Goal: Information Seeking & Learning: Learn about a topic

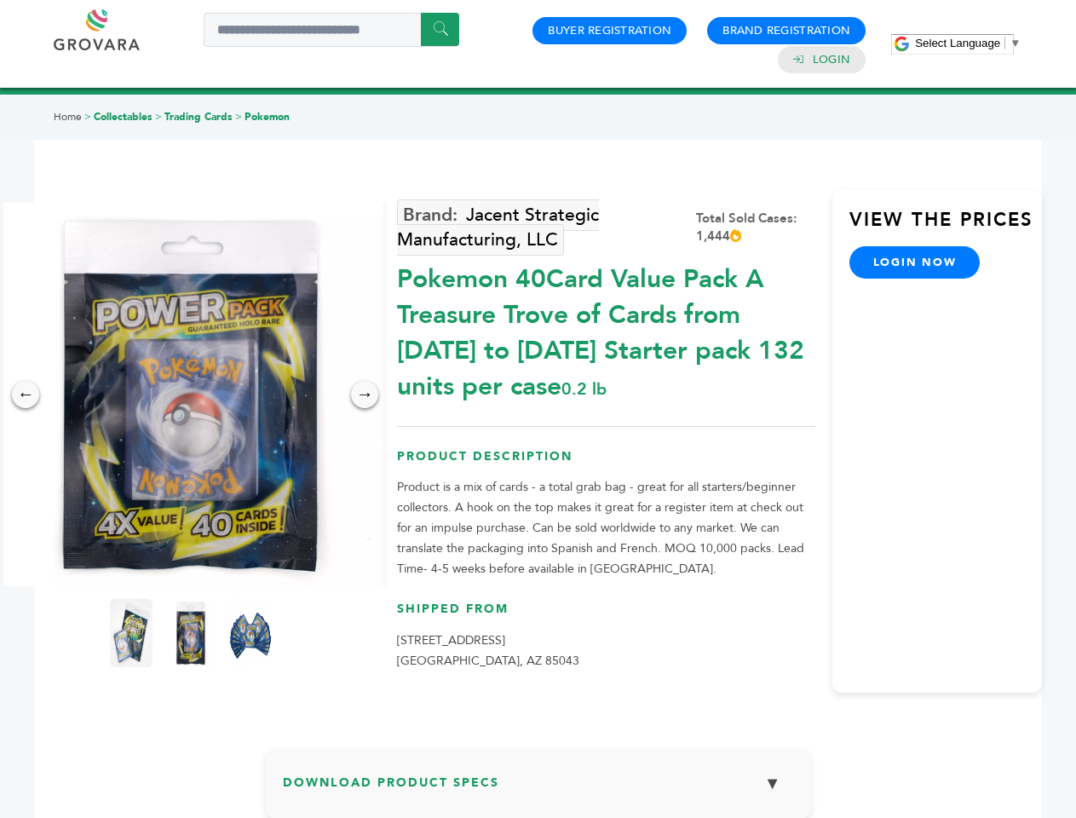
click at [967, 43] on span "Select Language" at bounding box center [957, 43] width 85 height 13
click at [191, 394] on img at bounding box center [190, 394] width 383 height 383
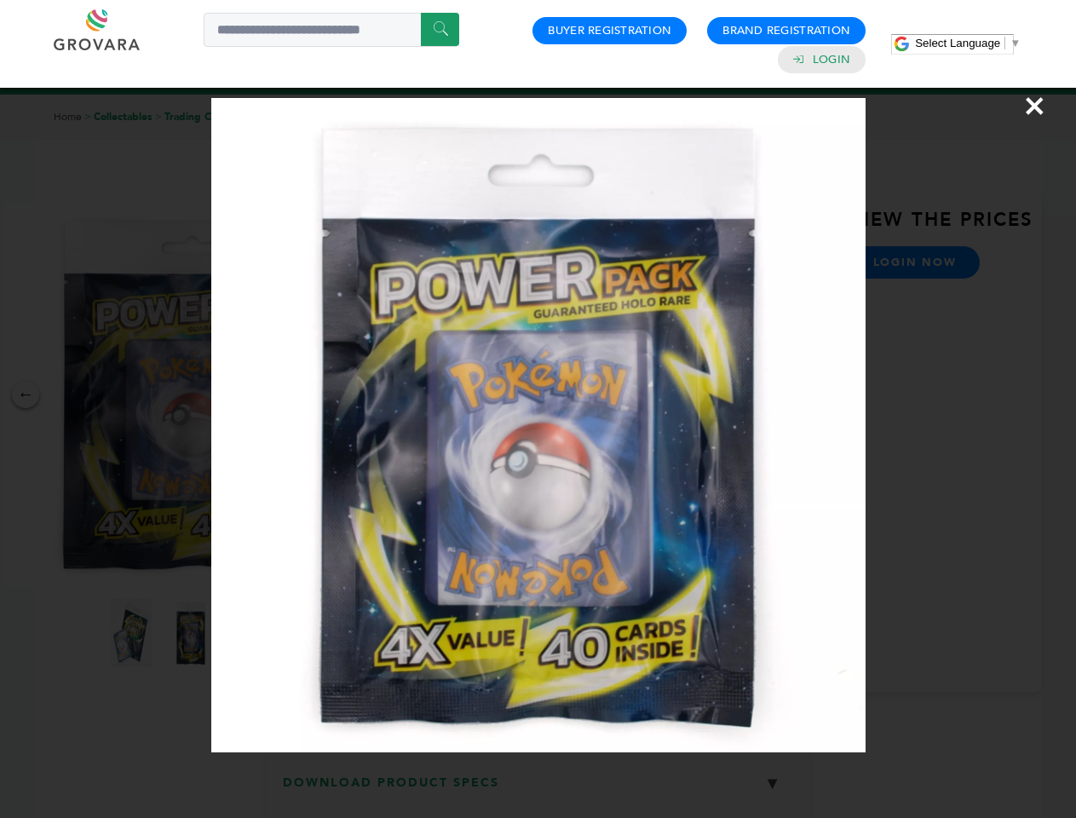
click at [26, 394] on div "×" at bounding box center [538, 409] width 1076 height 818
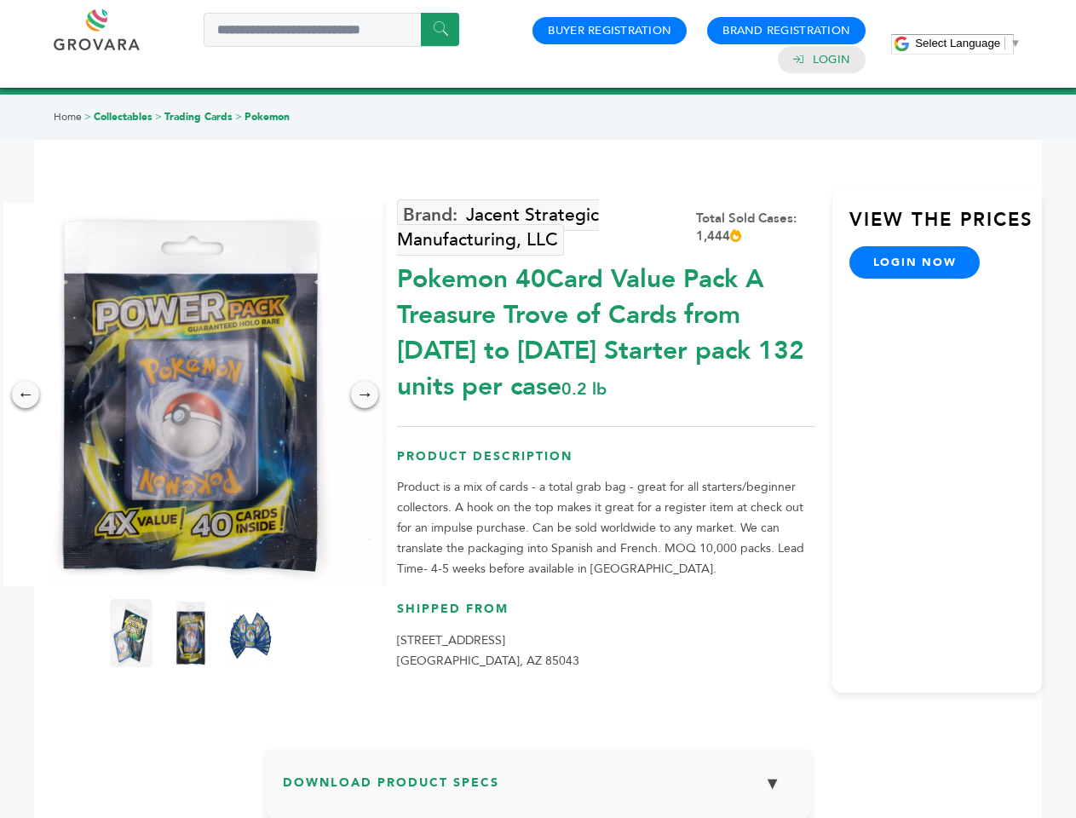
click at [364, 394] on div "→" at bounding box center [364, 394] width 27 height 27
click at [131, 633] on img at bounding box center [131, 633] width 43 height 68
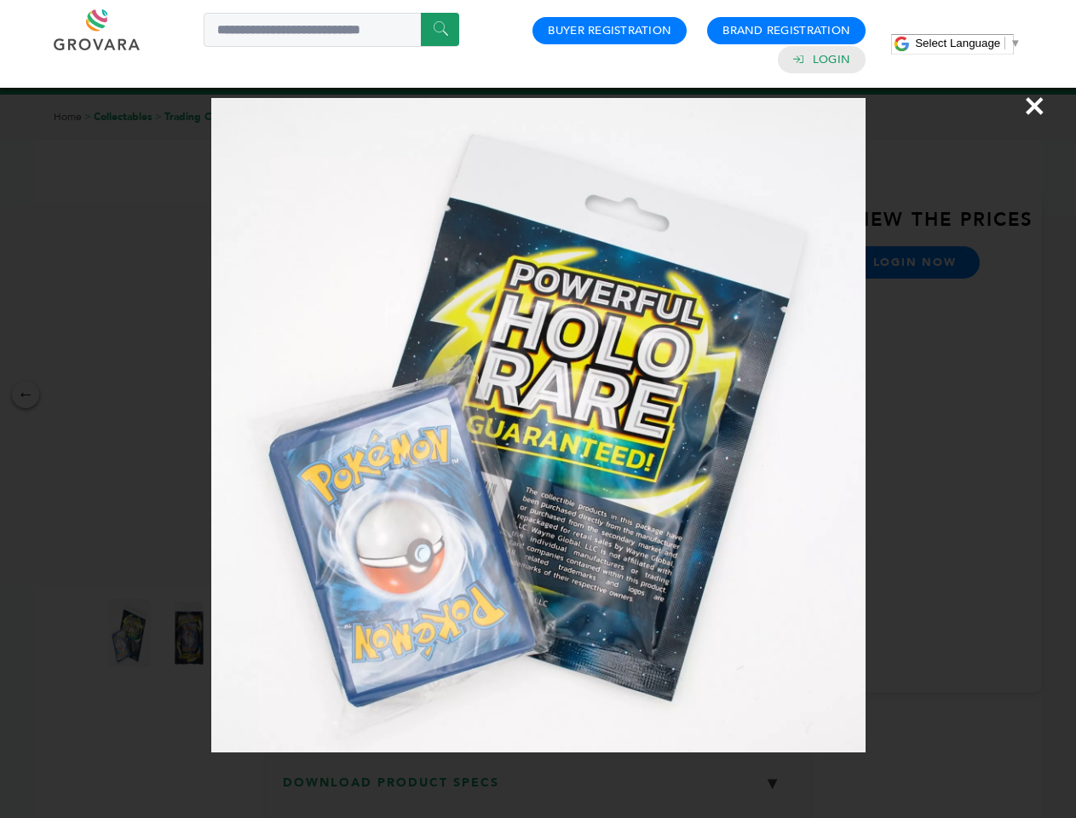
click at [191, 633] on div "×" at bounding box center [538, 409] width 1076 height 818
click at [250, 633] on img at bounding box center [250, 634] width 55 height 86
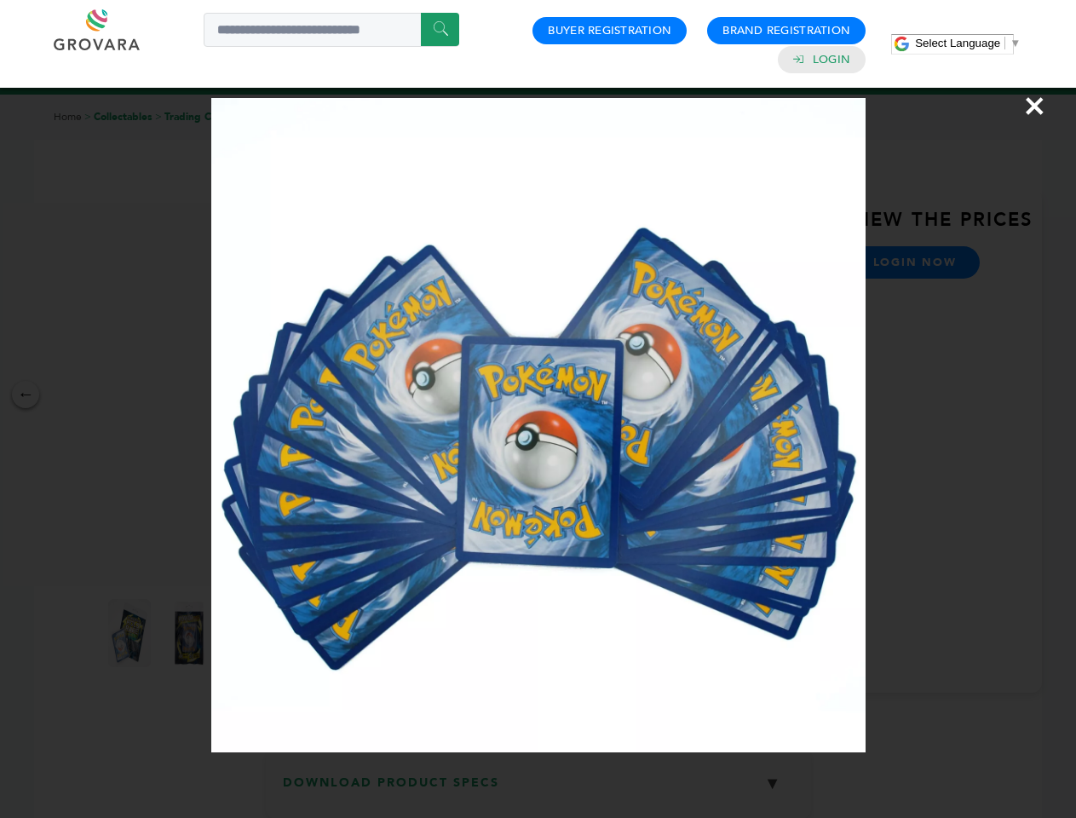
click at [538, 789] on div "×" at bounding box center [538, 409] width 1076 height 818
